Goal: Information Seeking & Learning: Learn about a topic

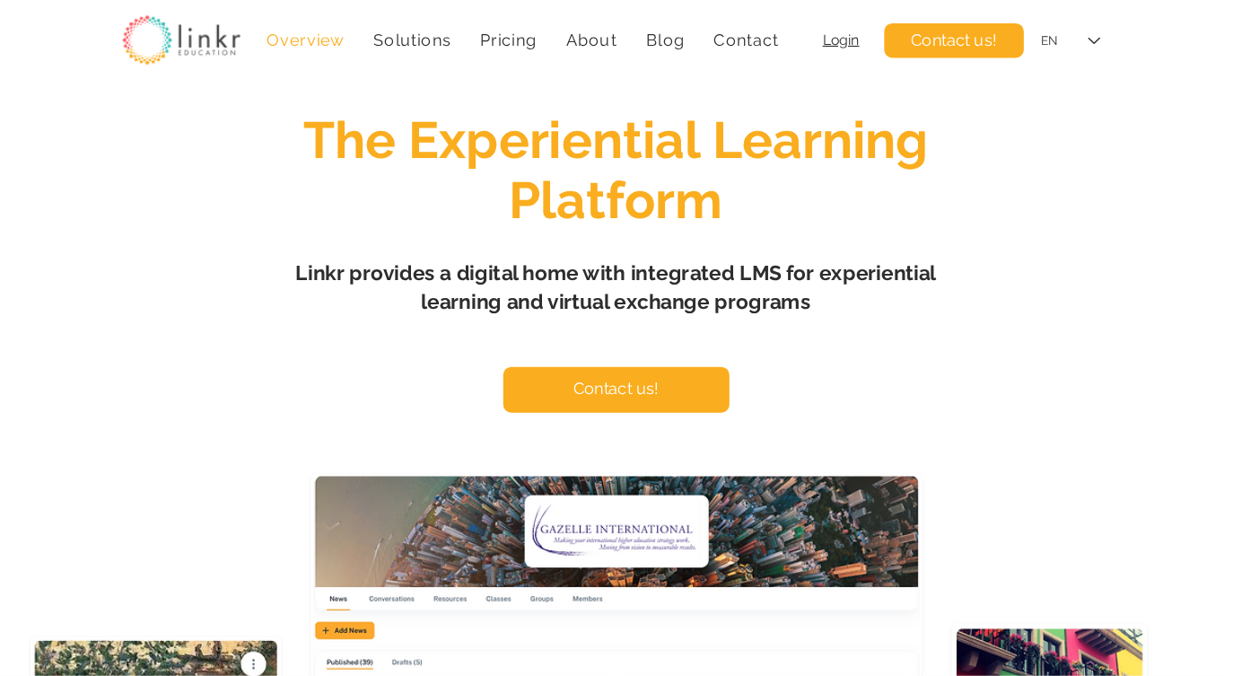
scroll to position [72, 0]
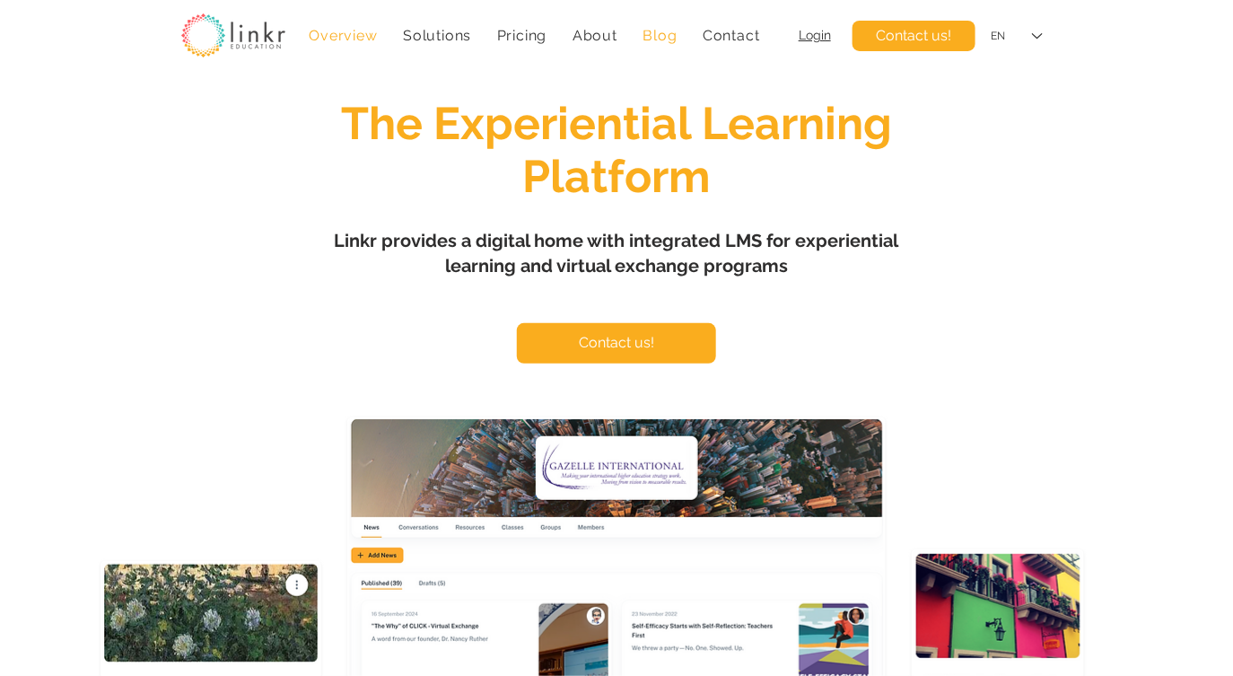
click at [661, 39] on span "Blog" at bounding box center [659, 35] width 34 height 17
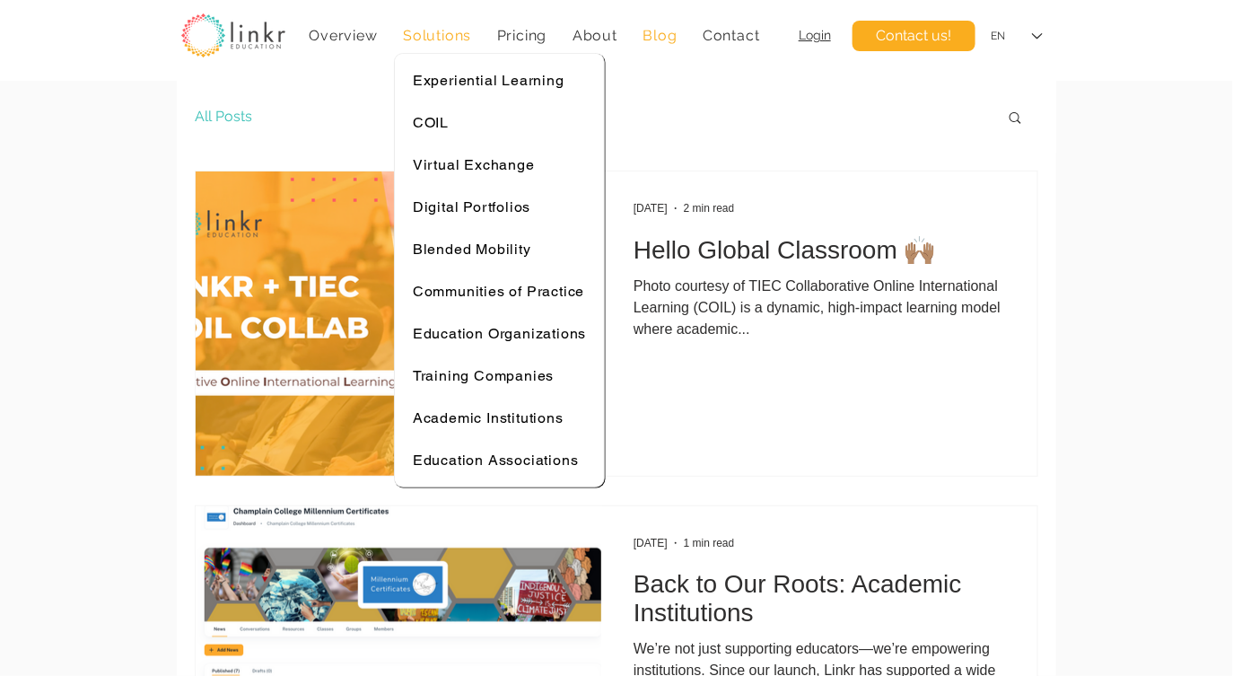
click at [453, 39] on span "Solutions" at bounding box center [437, 35] width 68 height 17
click at [456, 81] on span "Experiential Learning" at bounding box center [489, 80] width 152 height 17
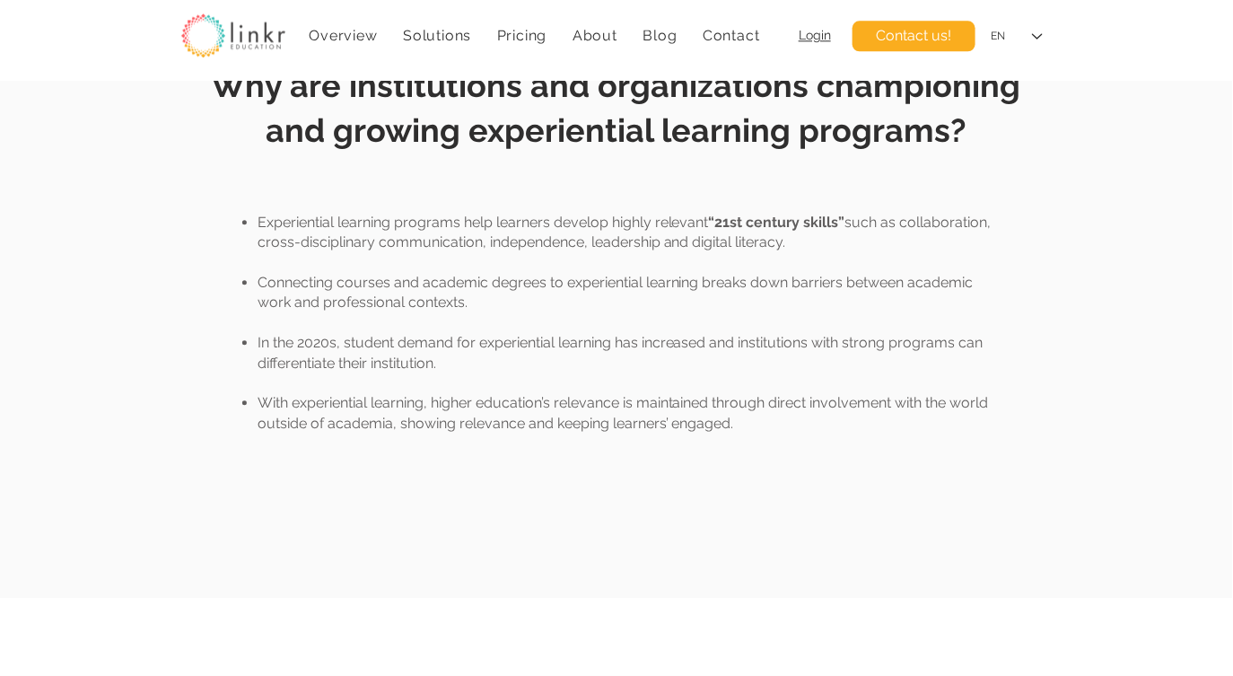
scroll to position [1197, 0]
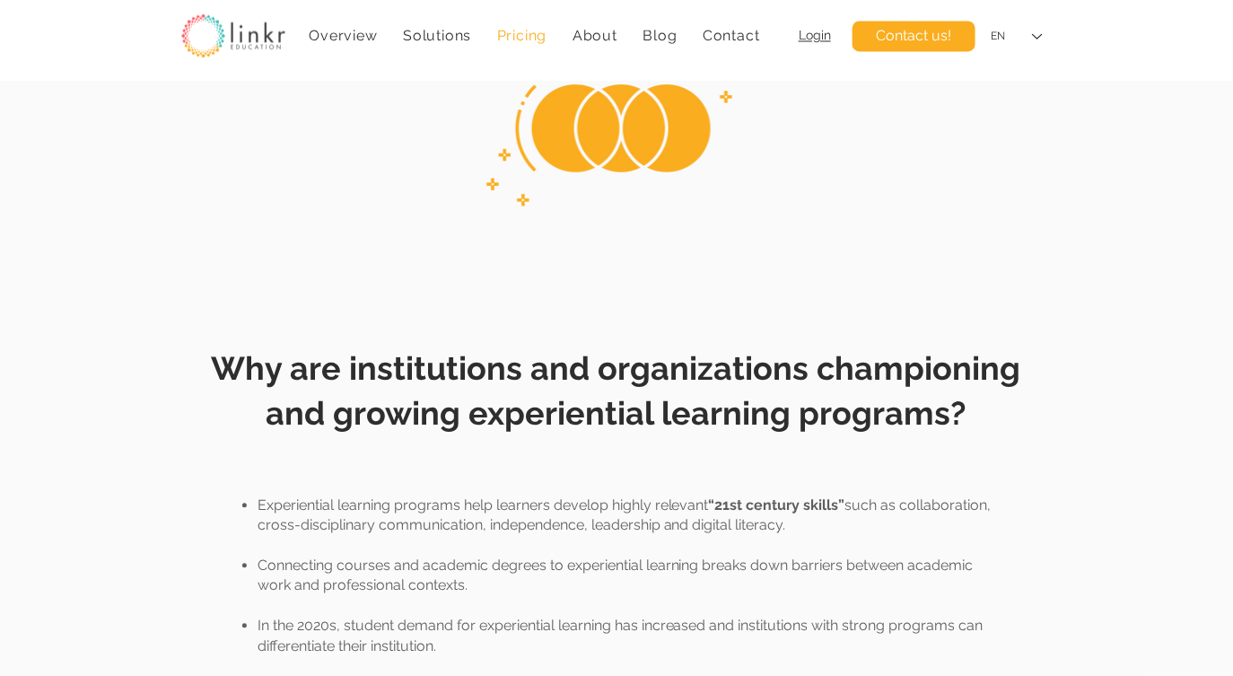
click at [526, 39] on span "Pricing" at bounding box center [522, 35] width 50 height 17
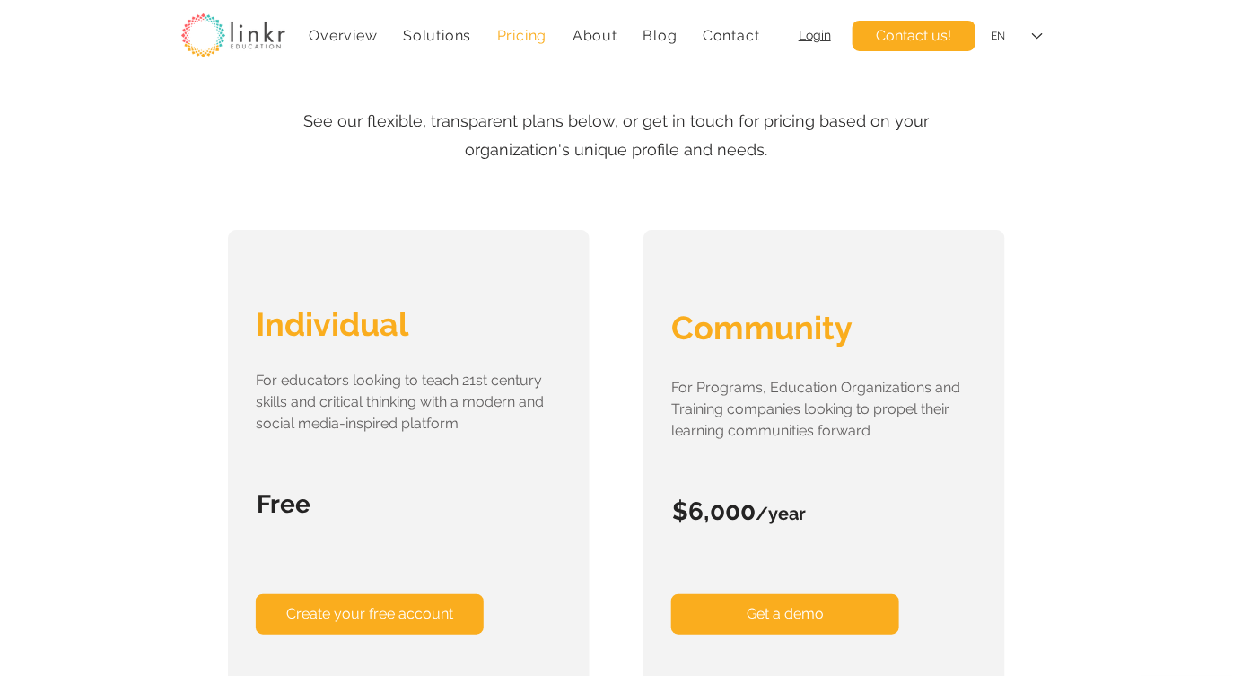
scroll to position [327, 0]
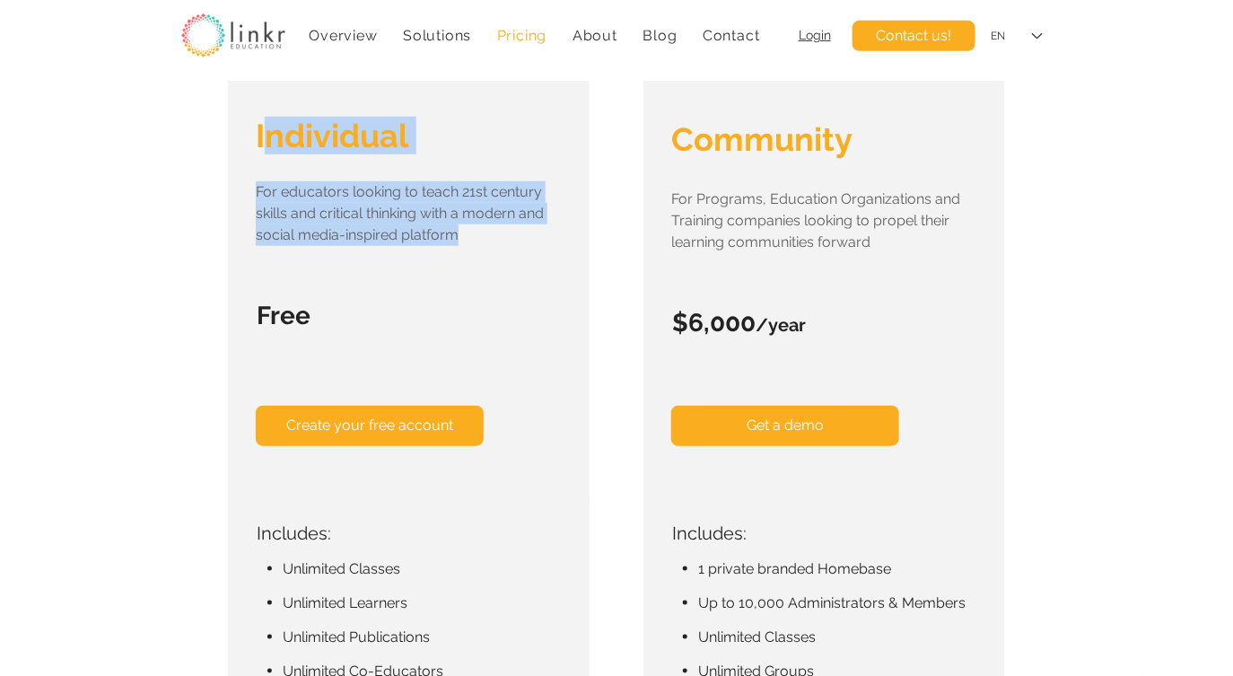
drag, startPoint x: 261, startPoint y: 135, endPoint x: 471, endPoint y: 235, distance: 232.7
click at [471, 235] on div "Individual For educators looking to teach 21st century skills and critical thin…" at bounding box center [409, 431] width 362 height 781
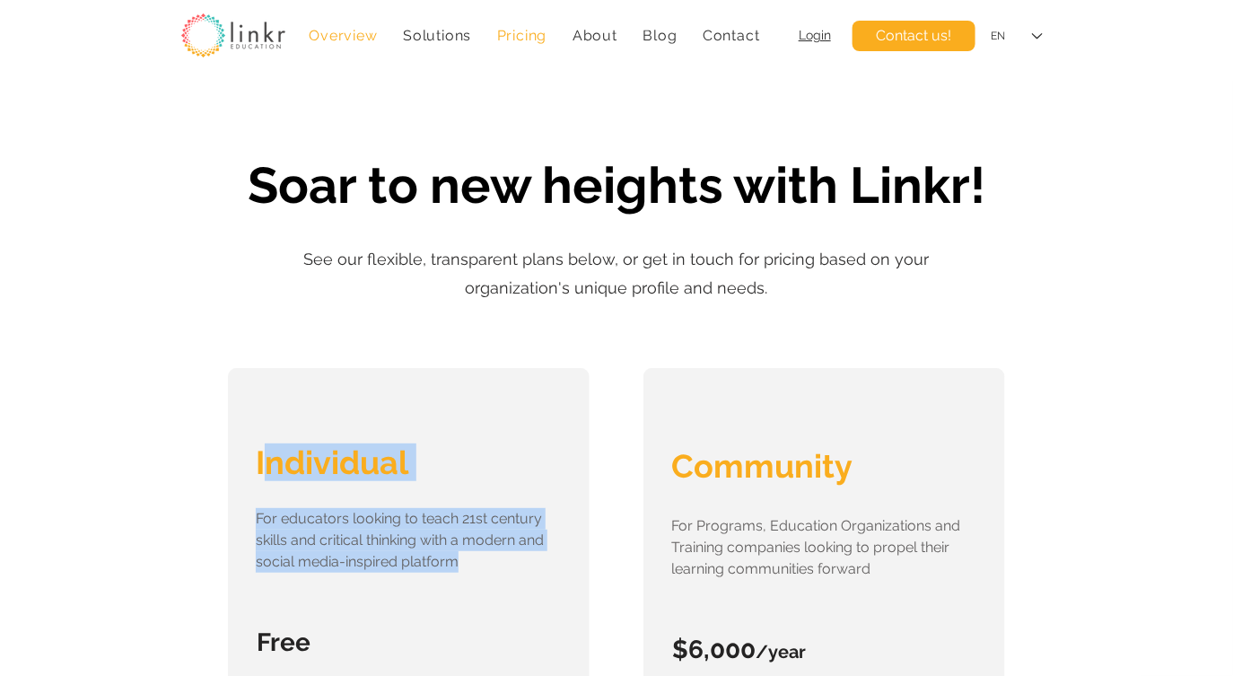
click at [377, 38] on link "Overview" at bounding box center [343, 35] width 87 height 35
